Goal: Information Seeking & Learning: Learn about a topic

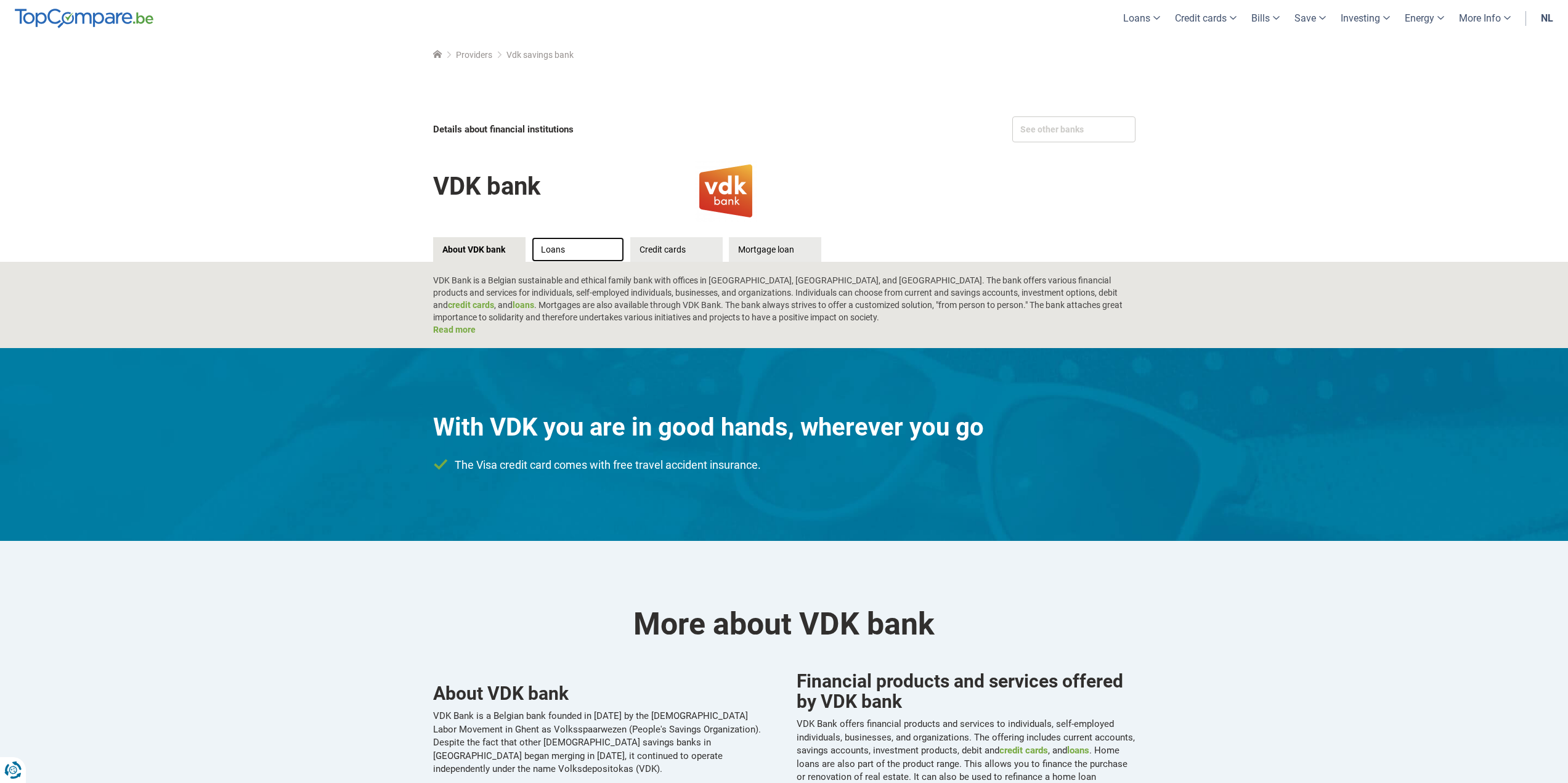
click at [571, 246] on link "Loans" at bounding box center [578, 249] width 93 height 25
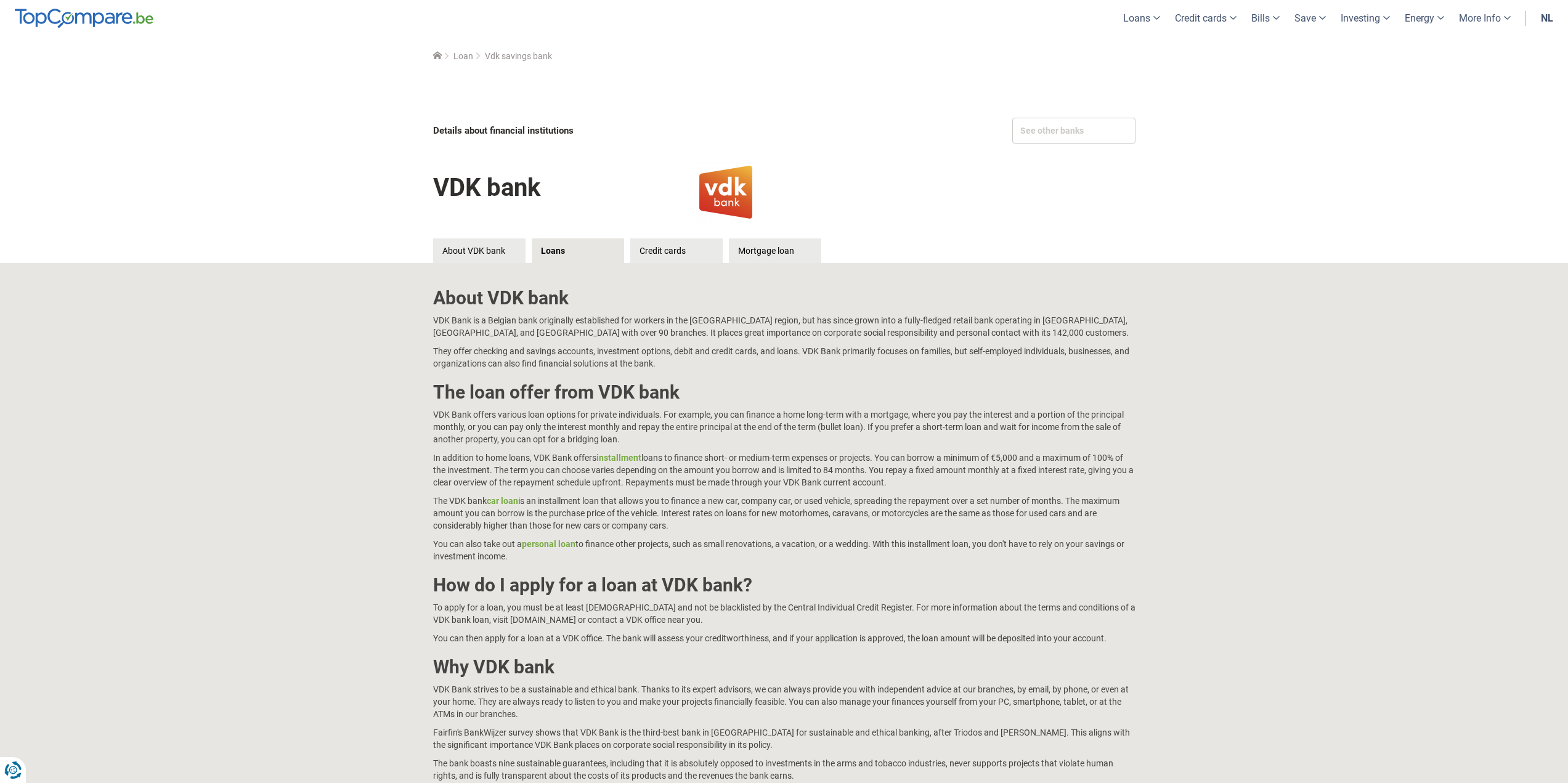
click at [788, 250] on font "Mortgage loan" at bounding box center [767, 251] width 56 height 10
